Goal: Information Seeking & Learning: Learn about a topic

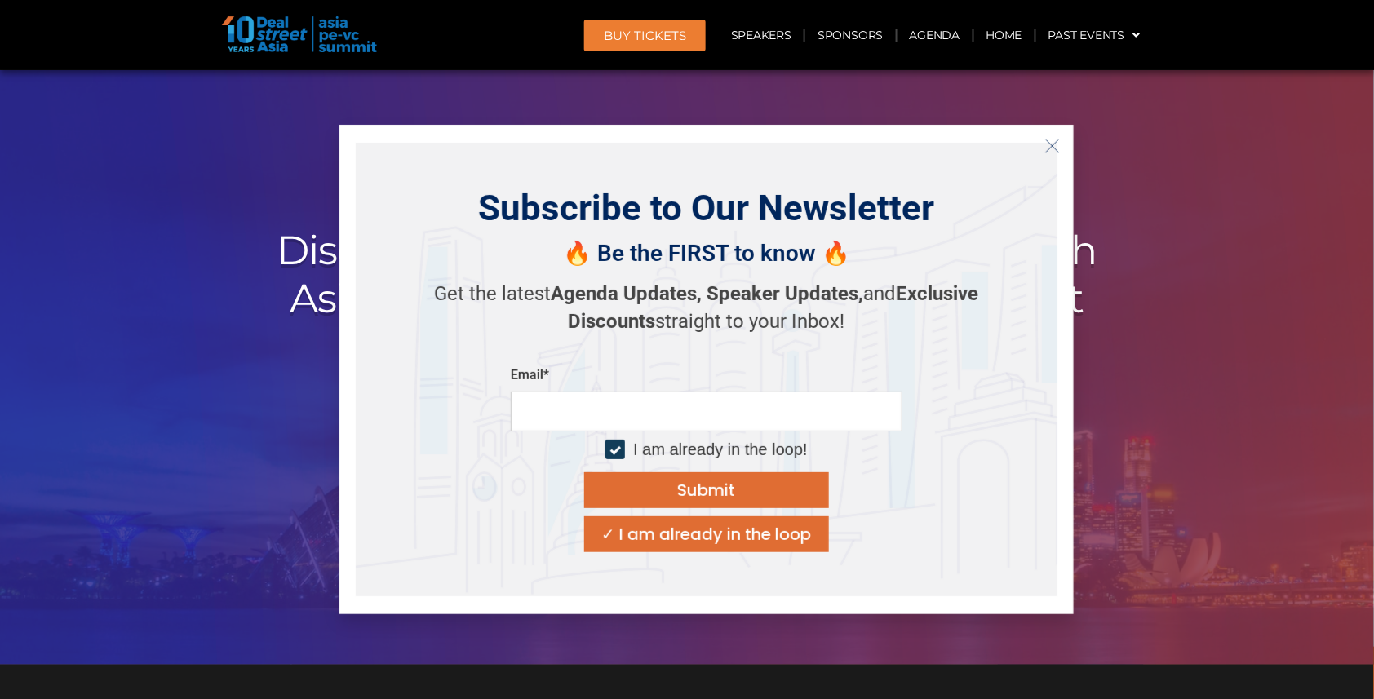
click at [1052, 139] on icon "Close" at bounding box center [1052, 146] width 15 height 15
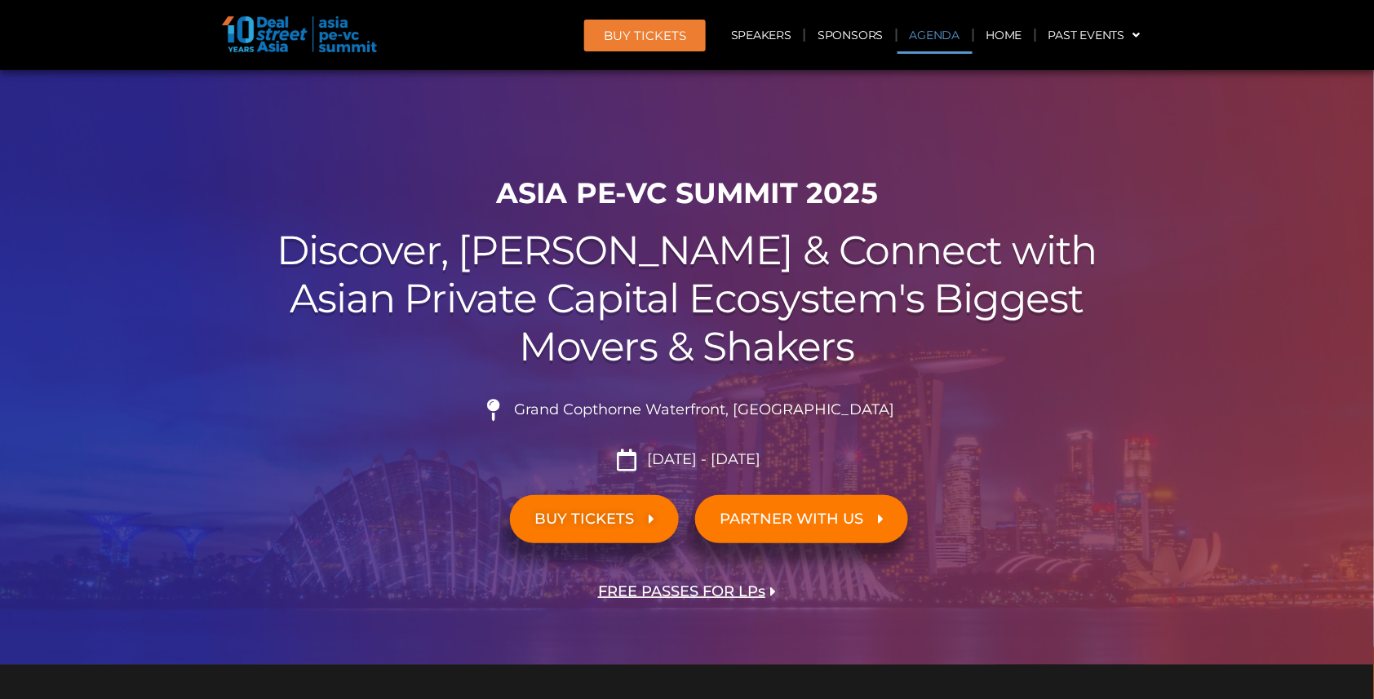
click at [954, 36] on link "Agenda" at bounding box center [934, 35] width 75 height 38
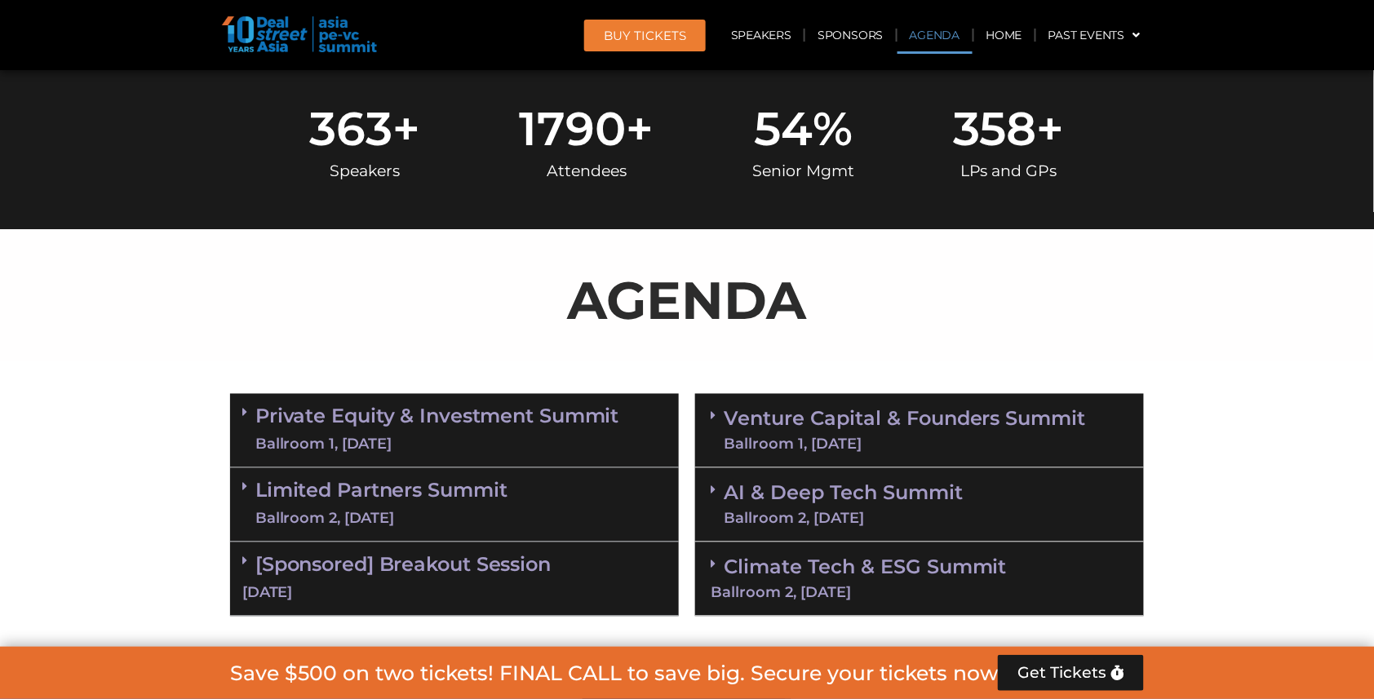
scroll to position [846, 0]
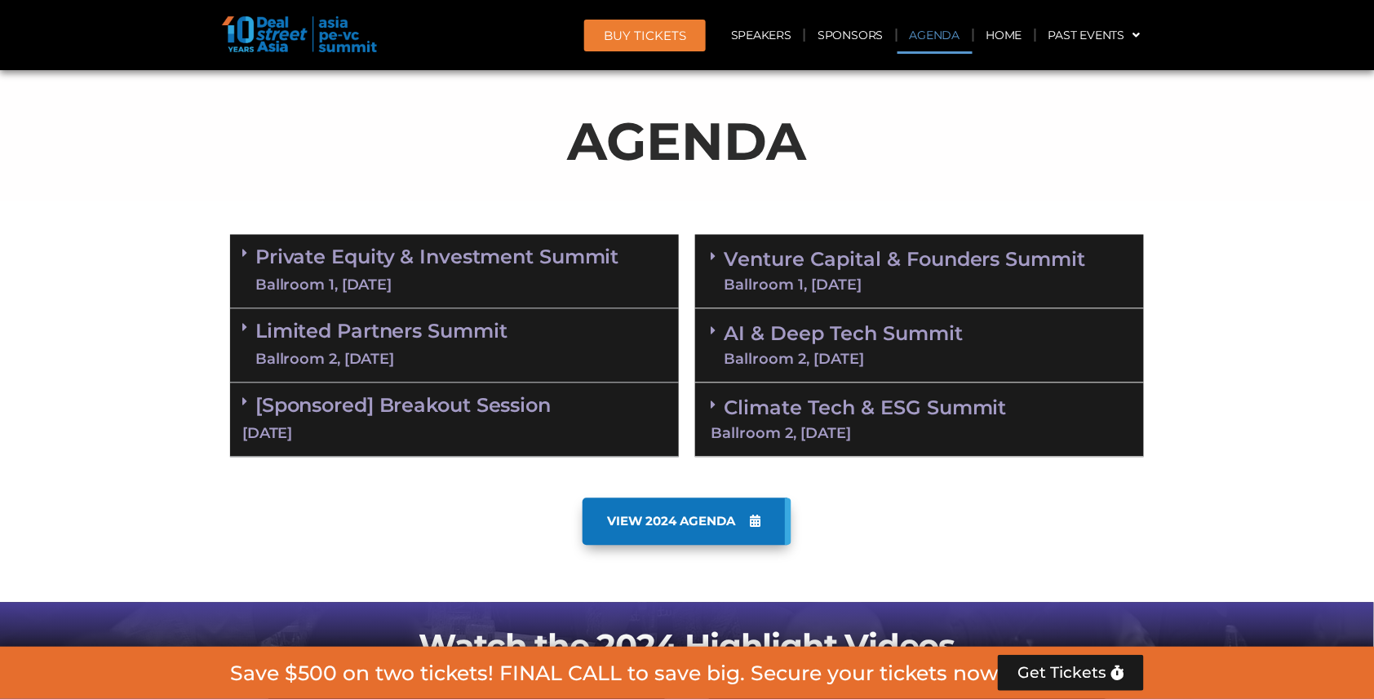
click at [901, 253] on link "Venture Capital & Founders​ Summit Ballroom 1, [DATE]" at bounding box center [905, 271] width 362 height 42
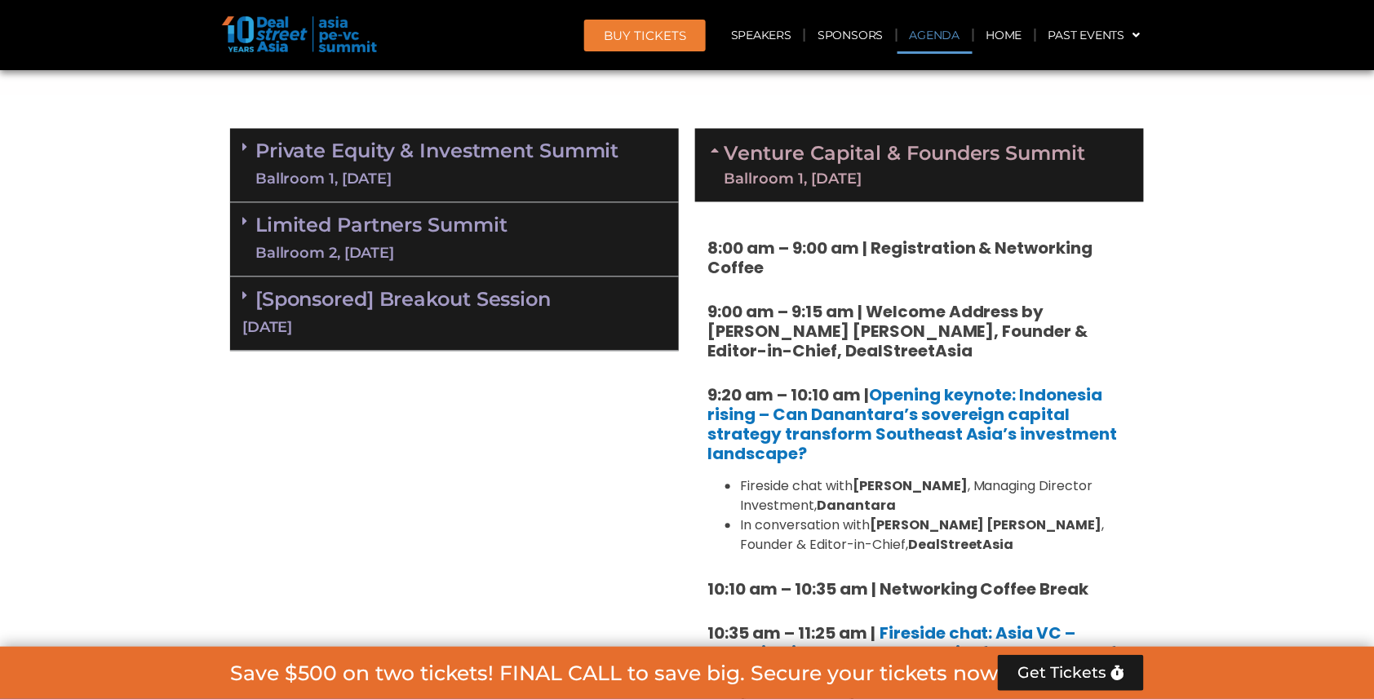
scroll to position [909, 0]
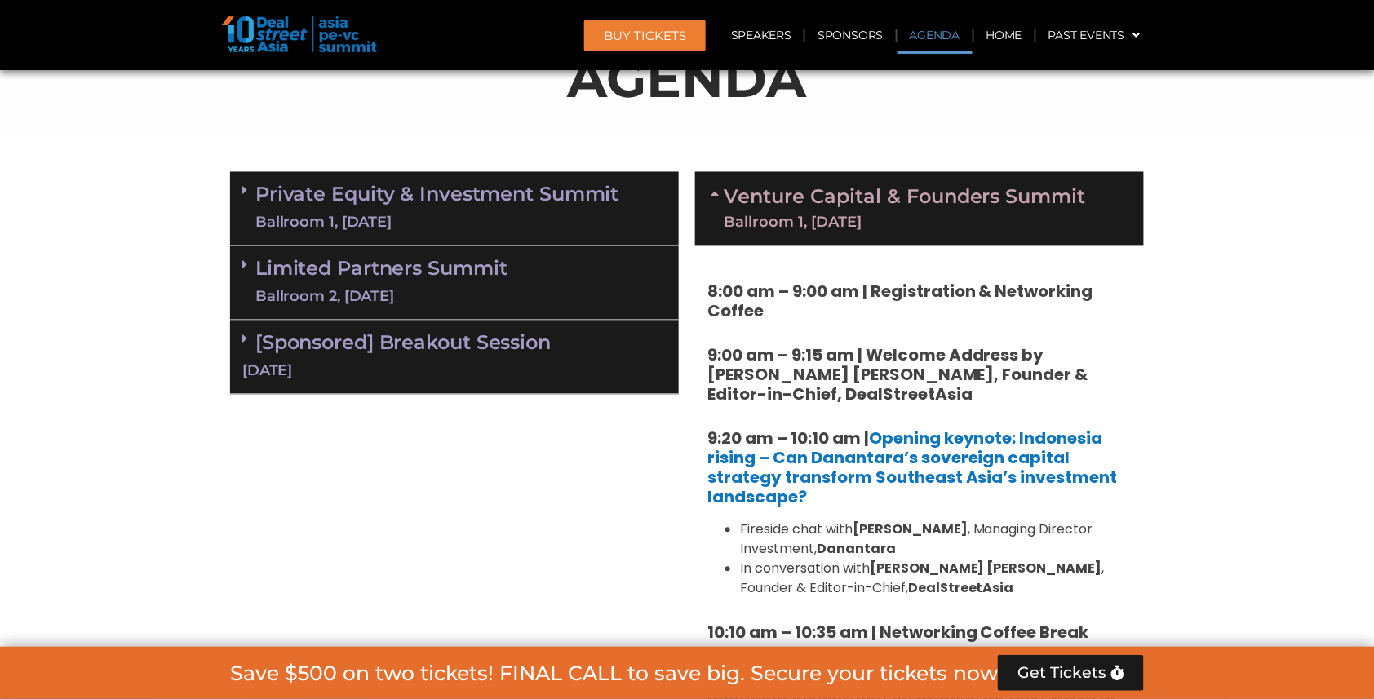
click at [483, 201] on link "Private Equity & Investment Summit Ballroom 1, [DATE]" at bounding box center [437, 208] width 364 height 49
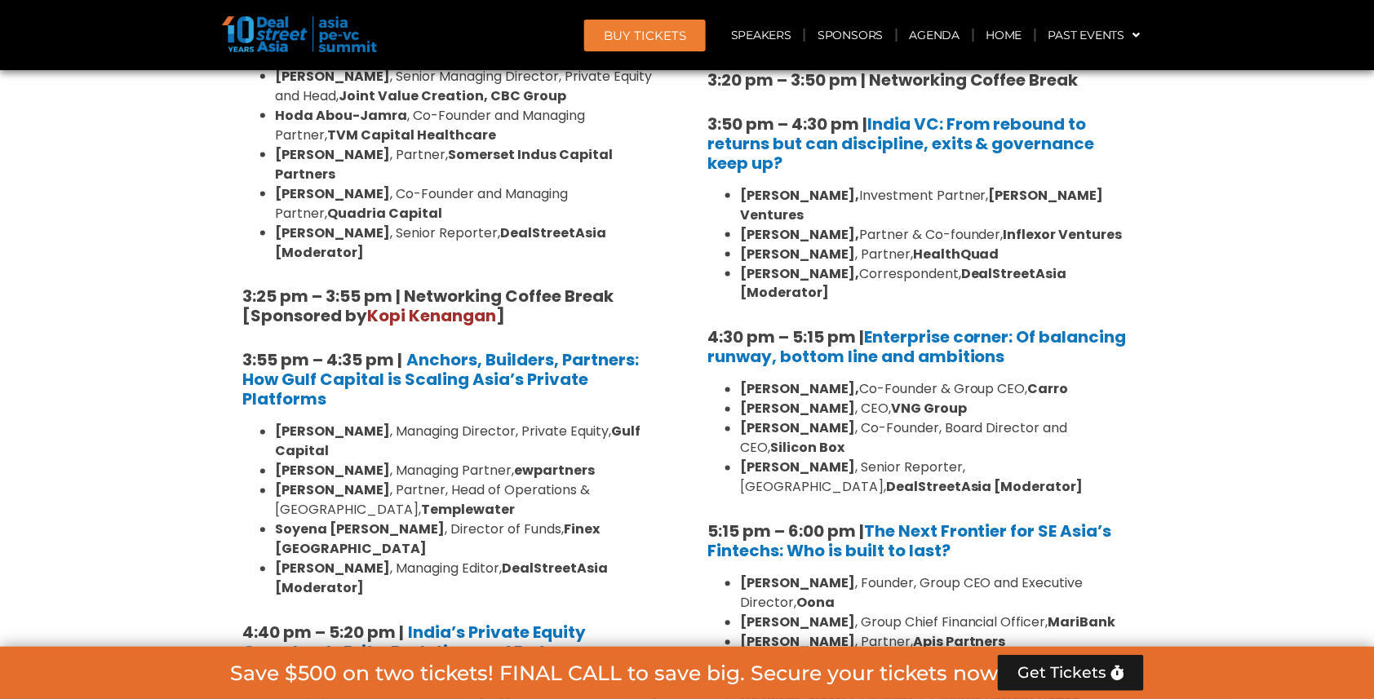
scroll to position [2590, 0]
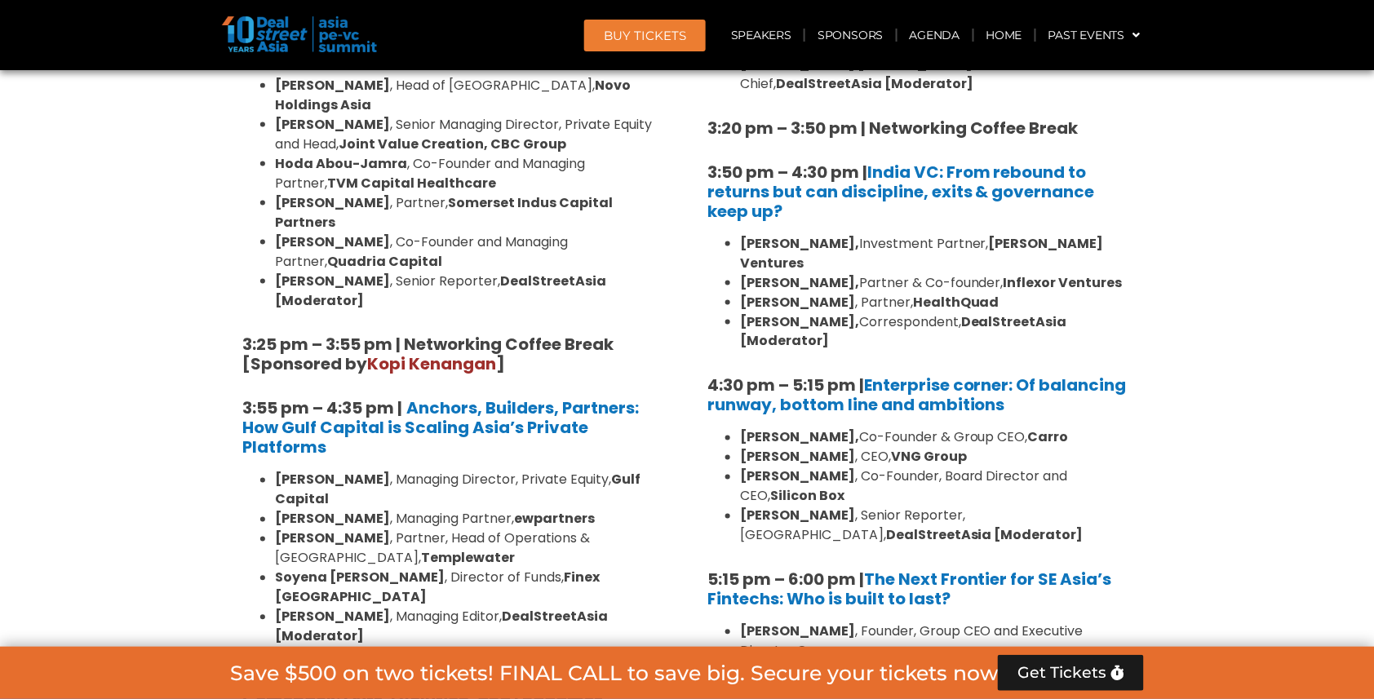
click at [293, 510] on strong "[PERSON_NAME]" at bounding box center [332, 519] width 115 height 19
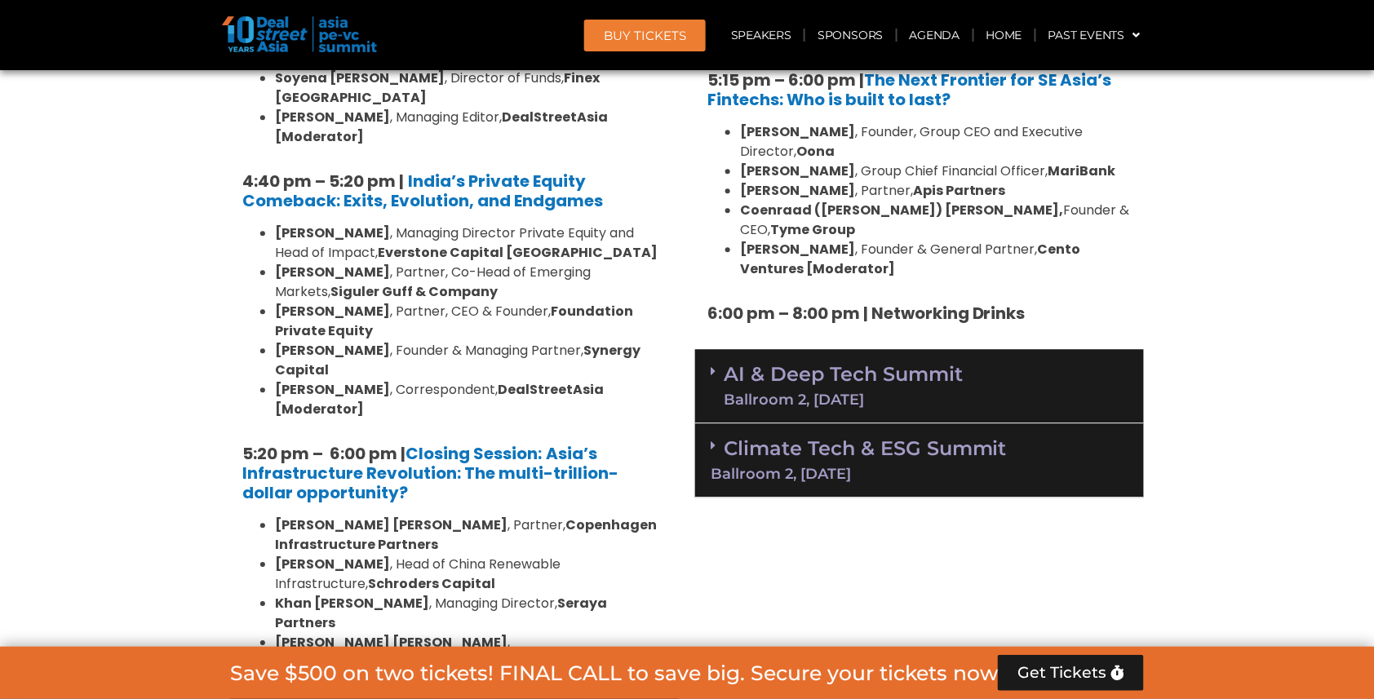
scroll to position [3133, 0]
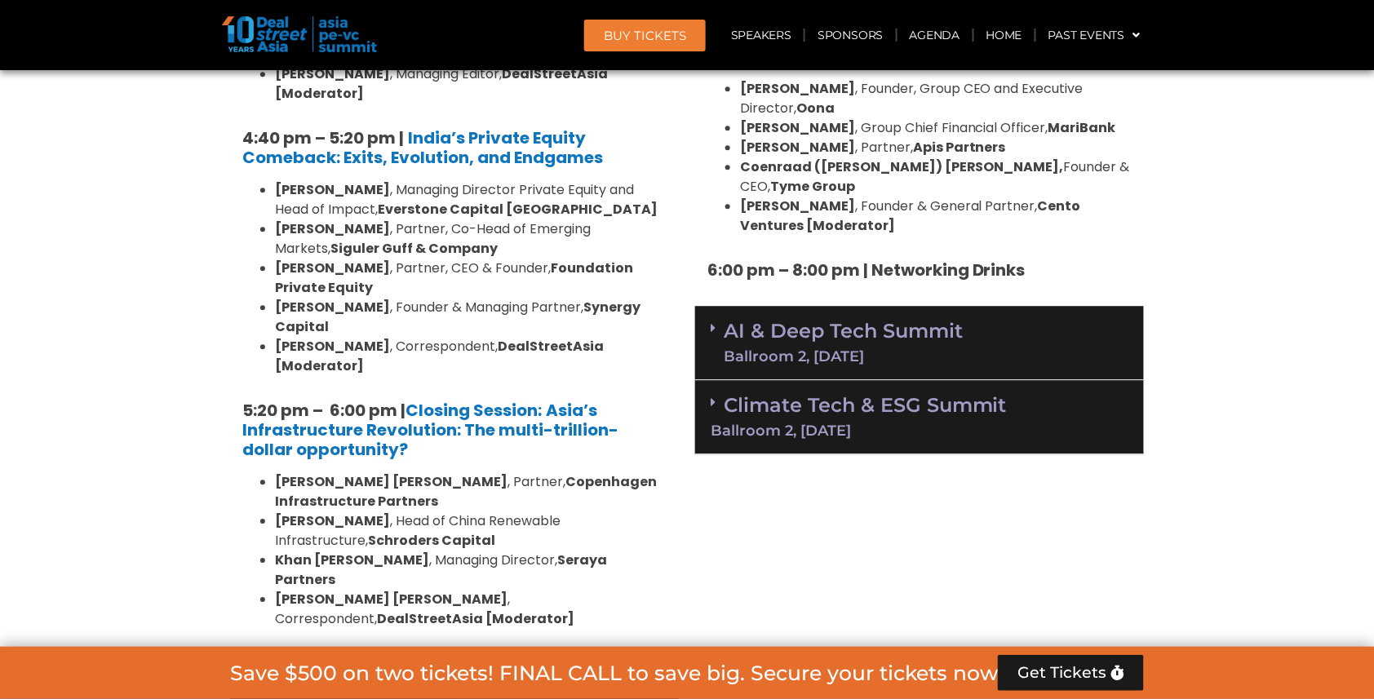
click at [345, 667] on link "Limited Partners [GEOGRAPHIC_DATA] 2, [DATE]" at bounding box center [381, 691] width 252 height 49
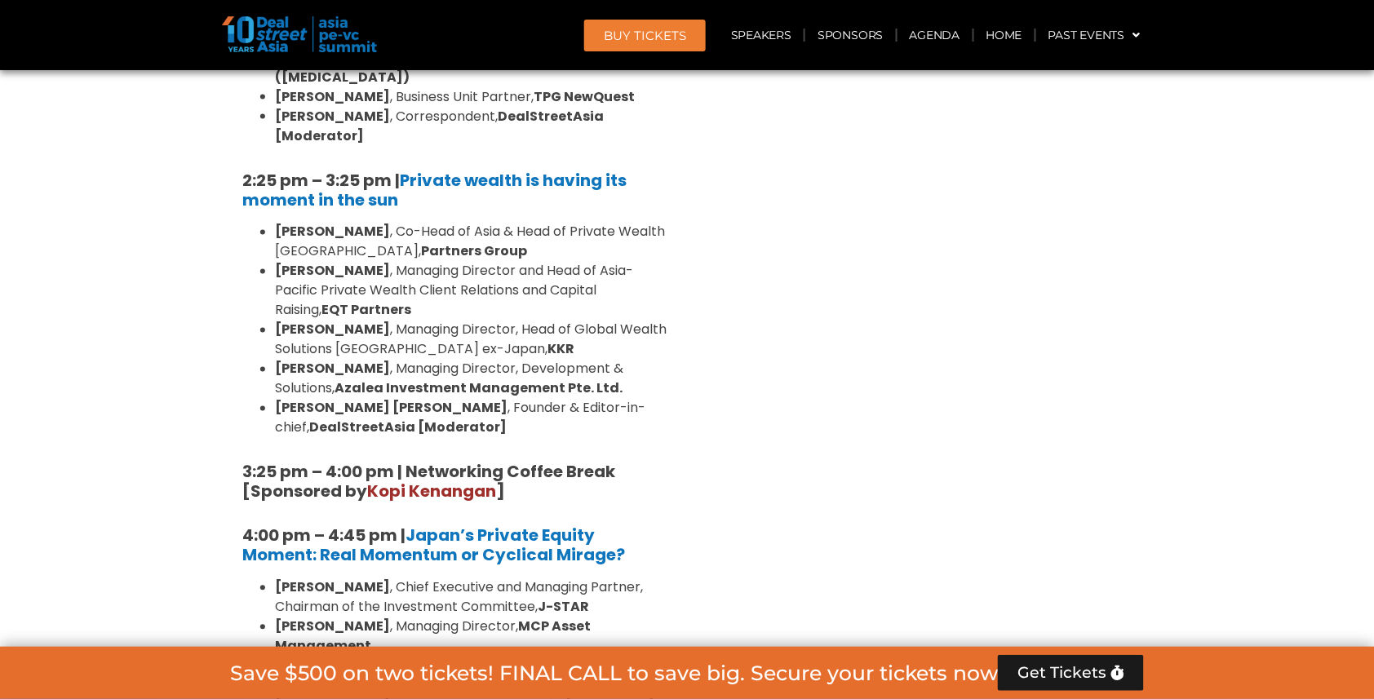
scroll to position [4647, 0]
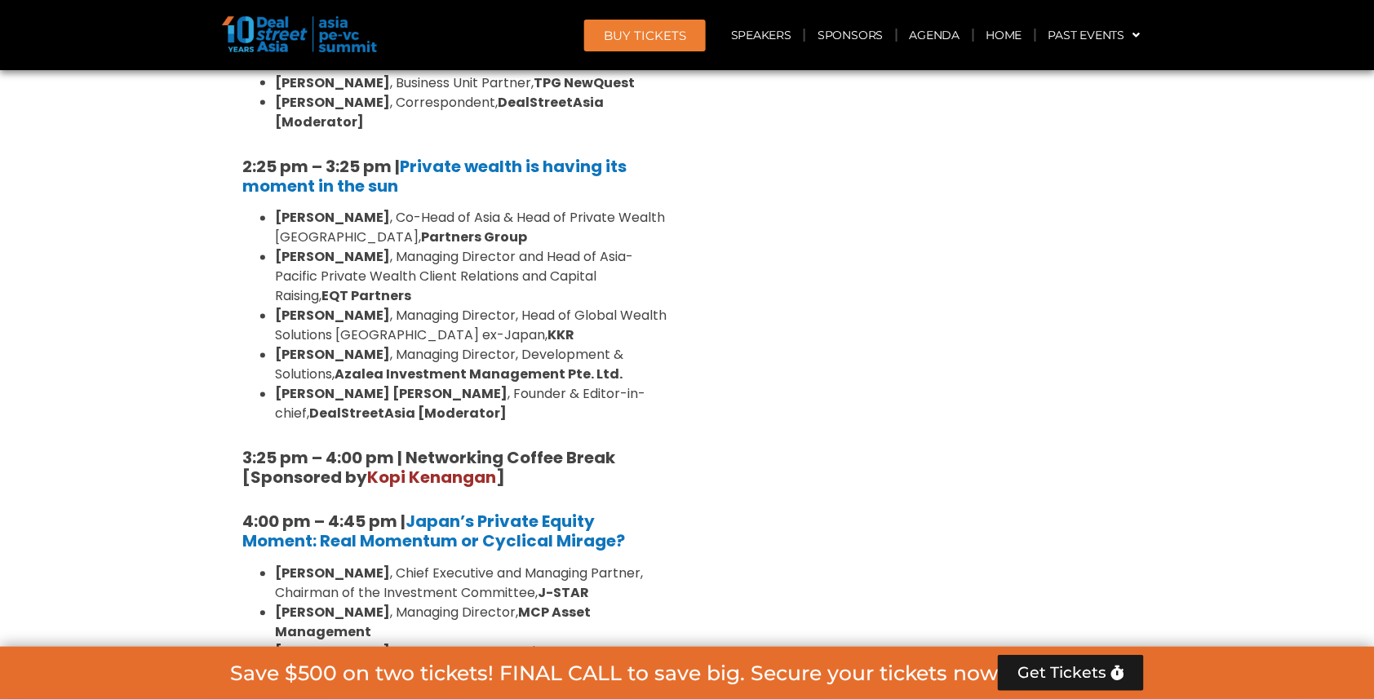
drag, startPoint x: 219, startPoint y: 268, endPoint x: 626, endPoint y: 513, distance: 475.4
copy div "4:45 pm to 5:30 pm | Closing Session: The case for emerging fund managers [PERS…"
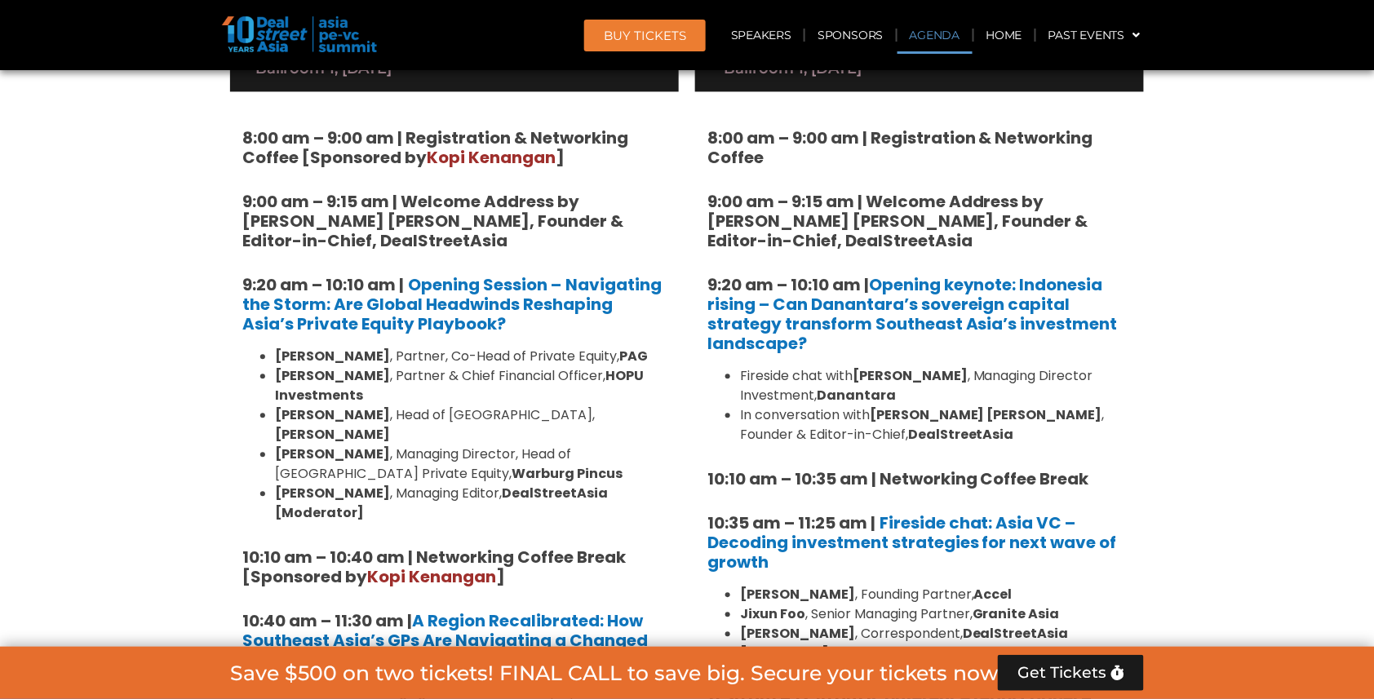
scroll to position [1056, 0]
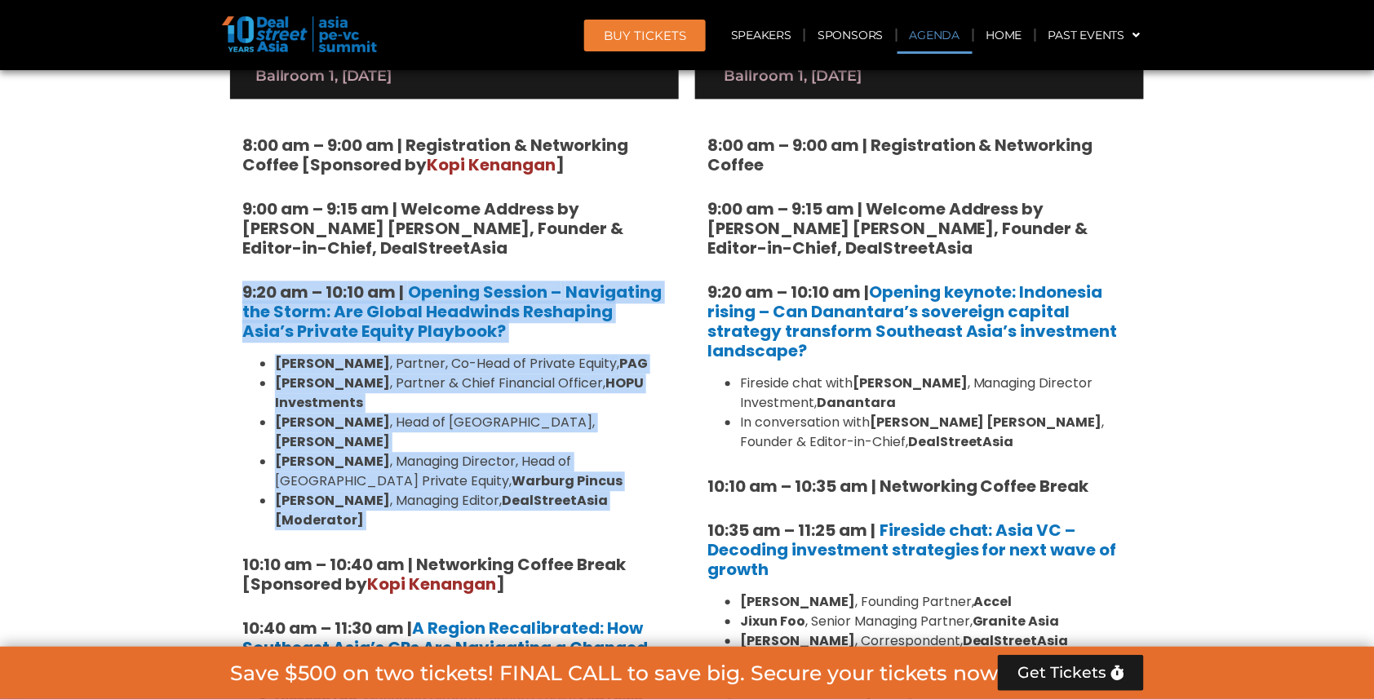
drag, startPoint x: 232, startPoint y: 256, endPoint x: 675, endPoint y: 487, distance: 500.2
copy div "9:20 am – 10:10 am | Opening Session – Navigating the Storm: Are Global Headwin…"
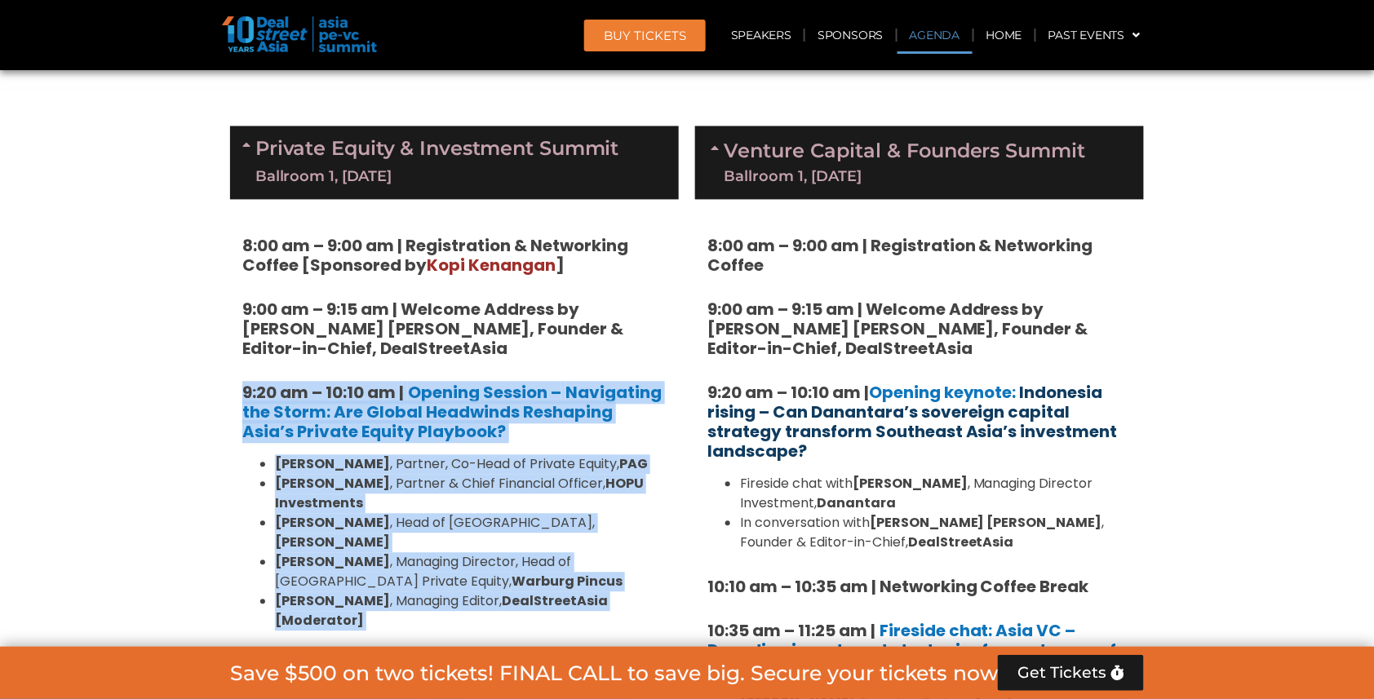
scroll to position [938, 0]
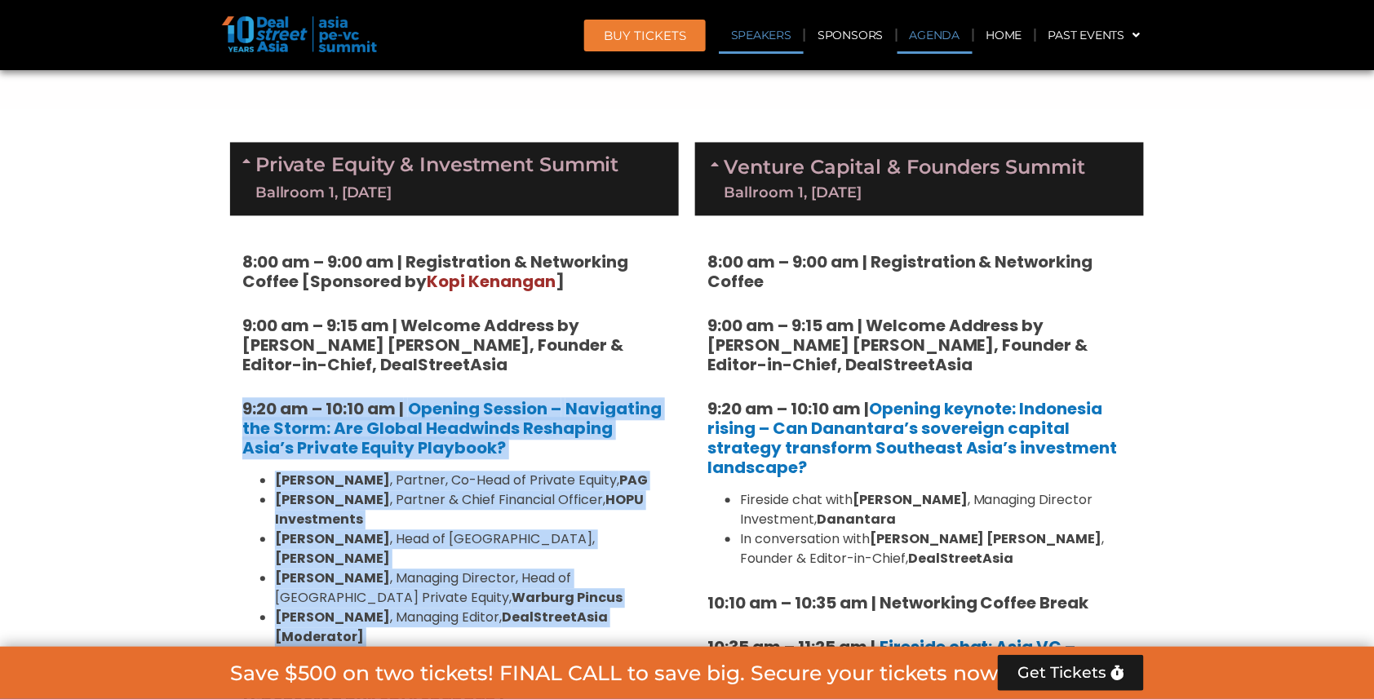
click at [764, 31] on link "Speakers" at bounding box center [761, 35] width 85 height 38
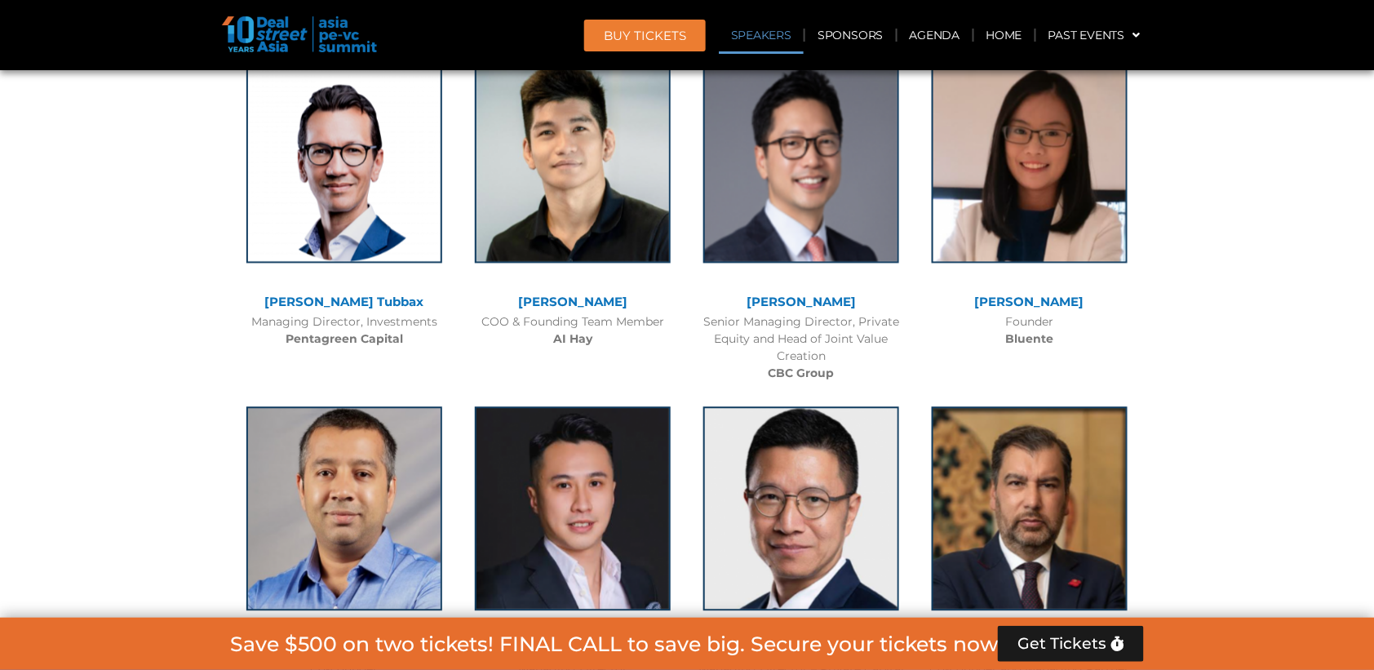
scroll to position [7509, 0]
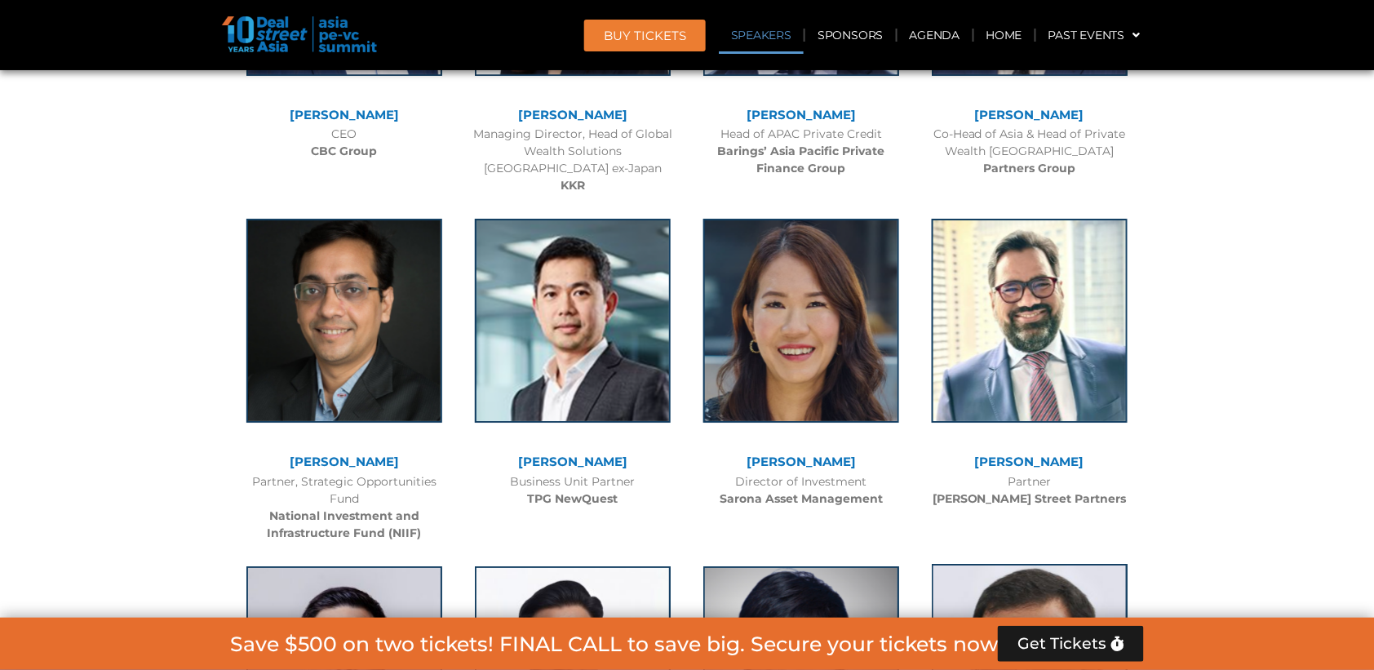
click at [1029, 564] on img at bounding box center [1030, 666] width 196 height 204
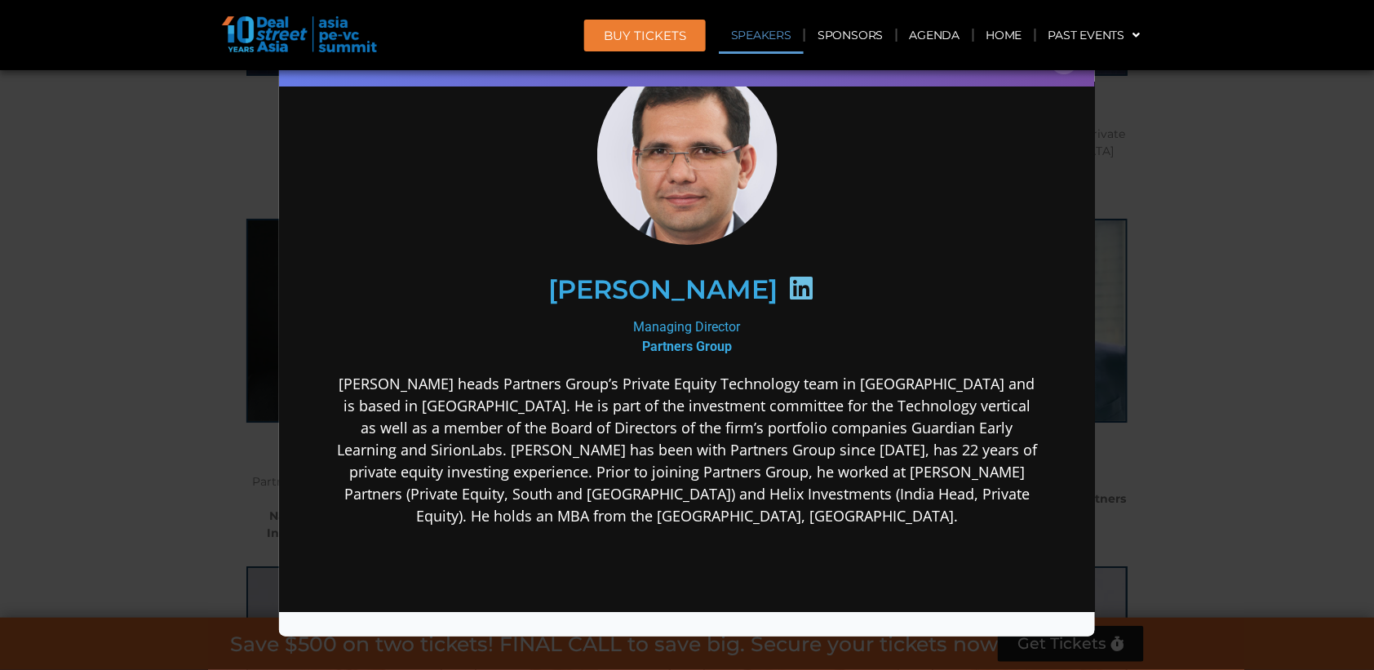
scroll to position [78, 0]
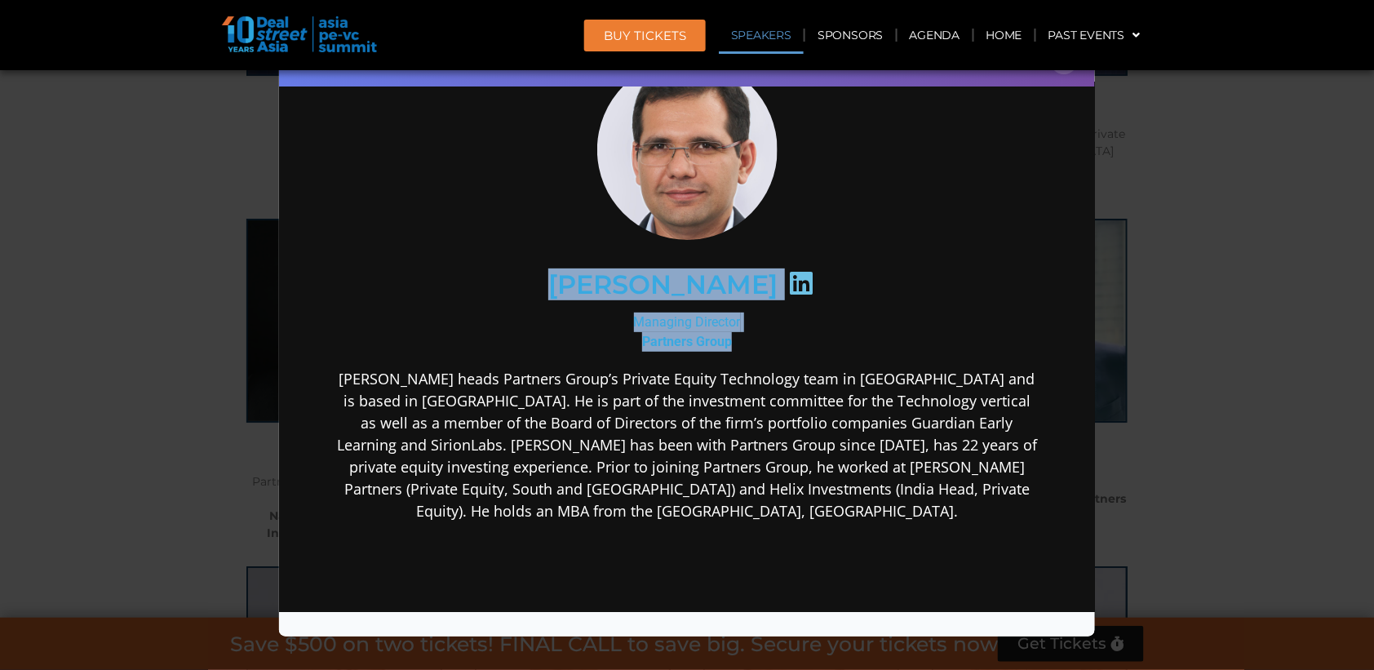
drag, startPoint x: 583, startPoint y: 281, endPoint x: 743, endPoint y: 339, distance: 169.8
click at [743, 339] on div "[PERSON_NAME] Managing Director Partners Group [PERSON_NAME] heads Partners Gro…" at bounding box center [686, 420] width 705 height 720
copy div "[PERSON_NAME] Managing Director Partners Group"
